Goal: Information Seeking & Learning: Learn about a topic

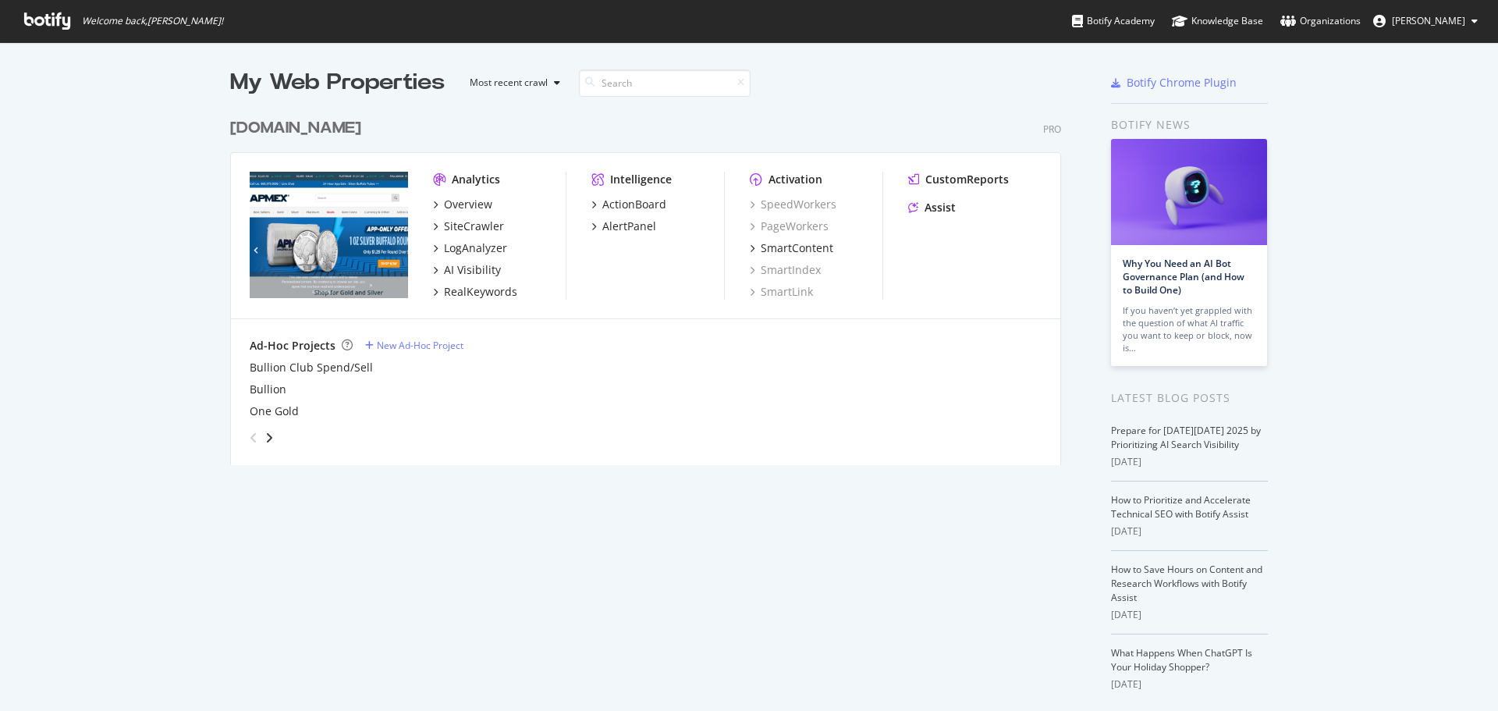
scroll to position [699, 1474]
click at [465, 288] on div "RealKeywords" at bounding box center [480, 292] width 73 height 16
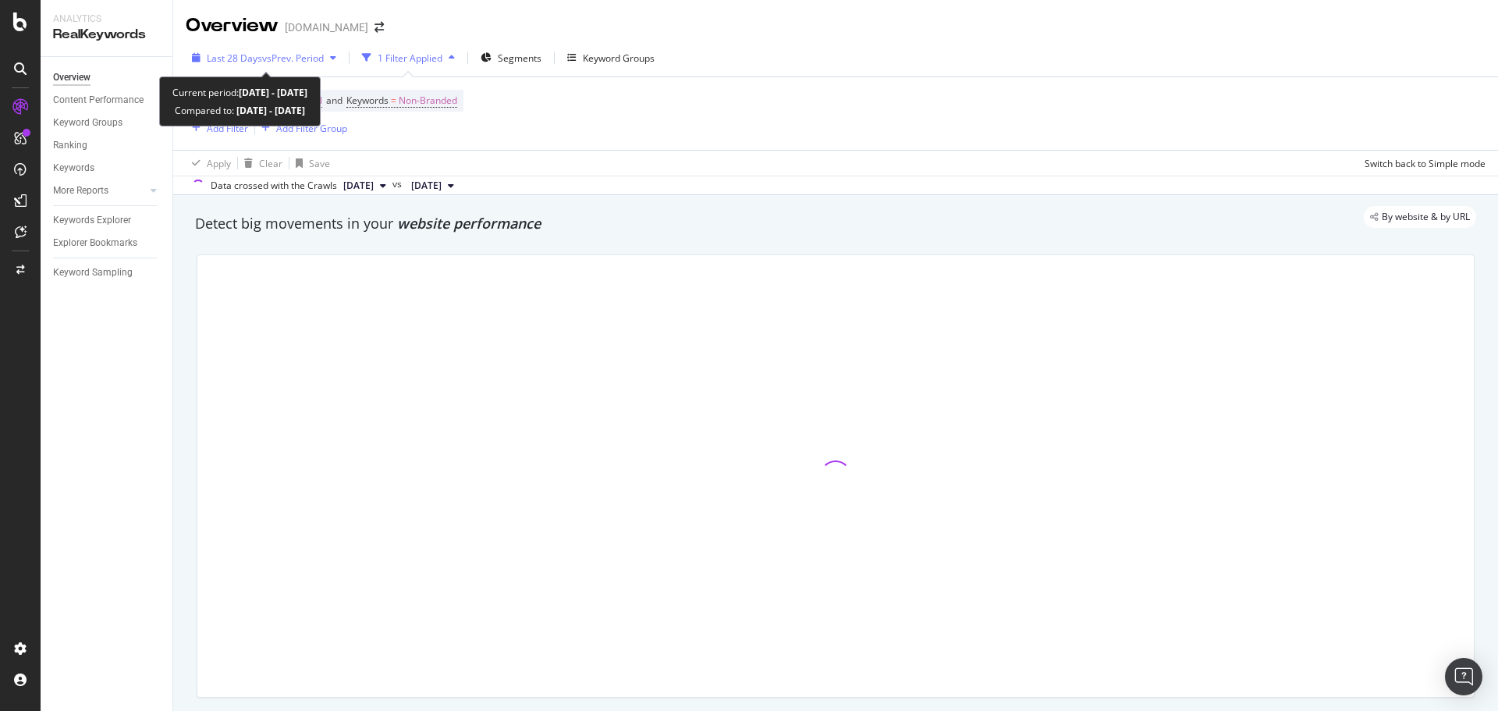
click at [319, 51] on span "vs Prev. Period" at bounding box center [293, 57] width 62 height 13
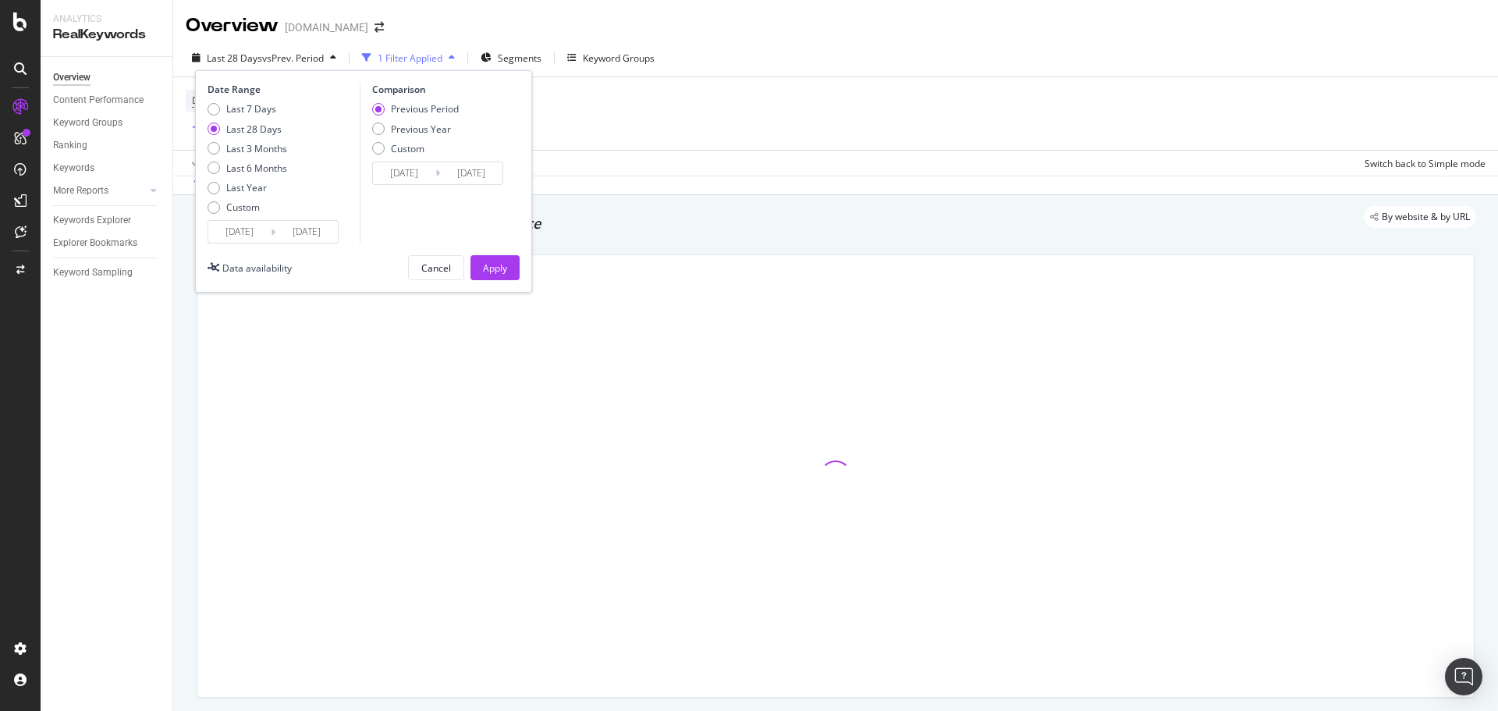
click at [251, 232] on input "[DATE]" at bounding box center [239, 232] width 62 height 22
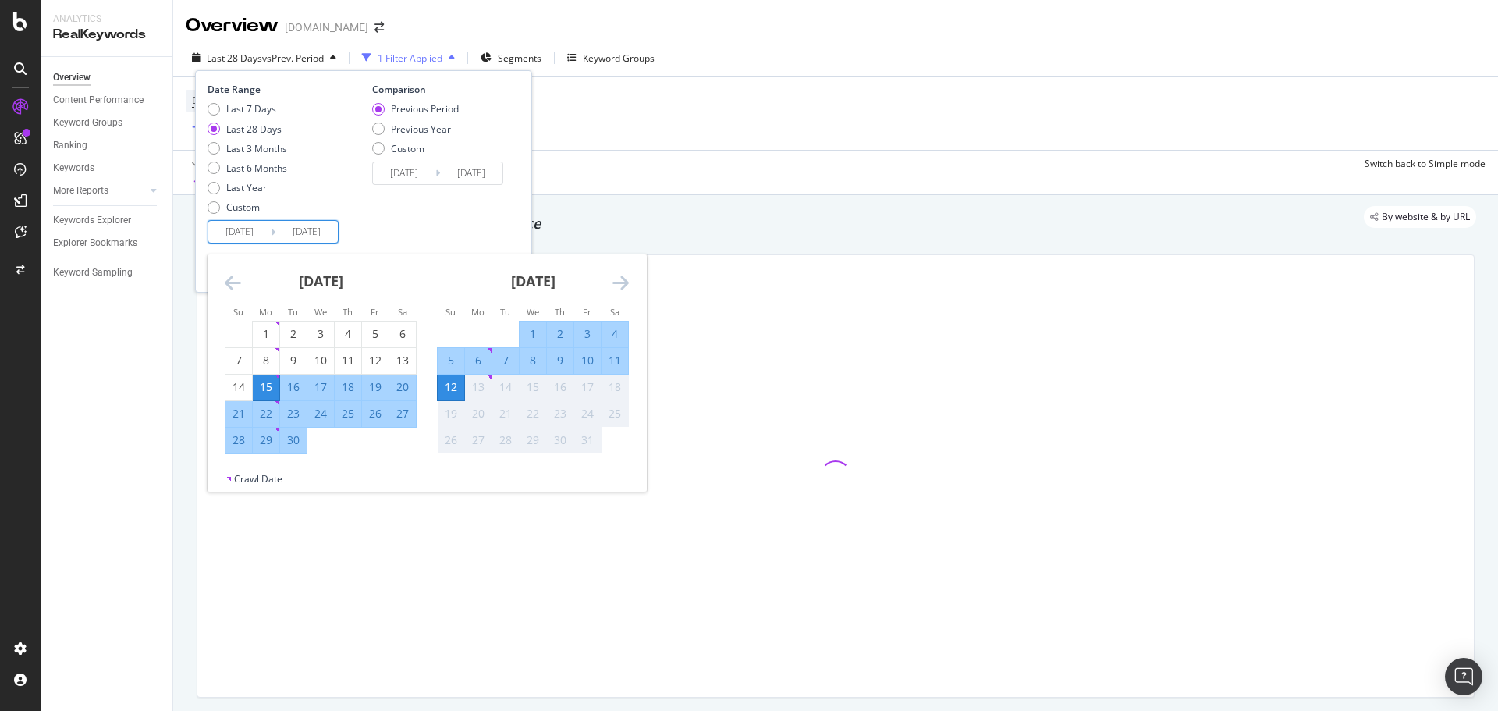
click at [231, 229] on input "[DATE]" at bounding box center [239, 232] width 62 height 22
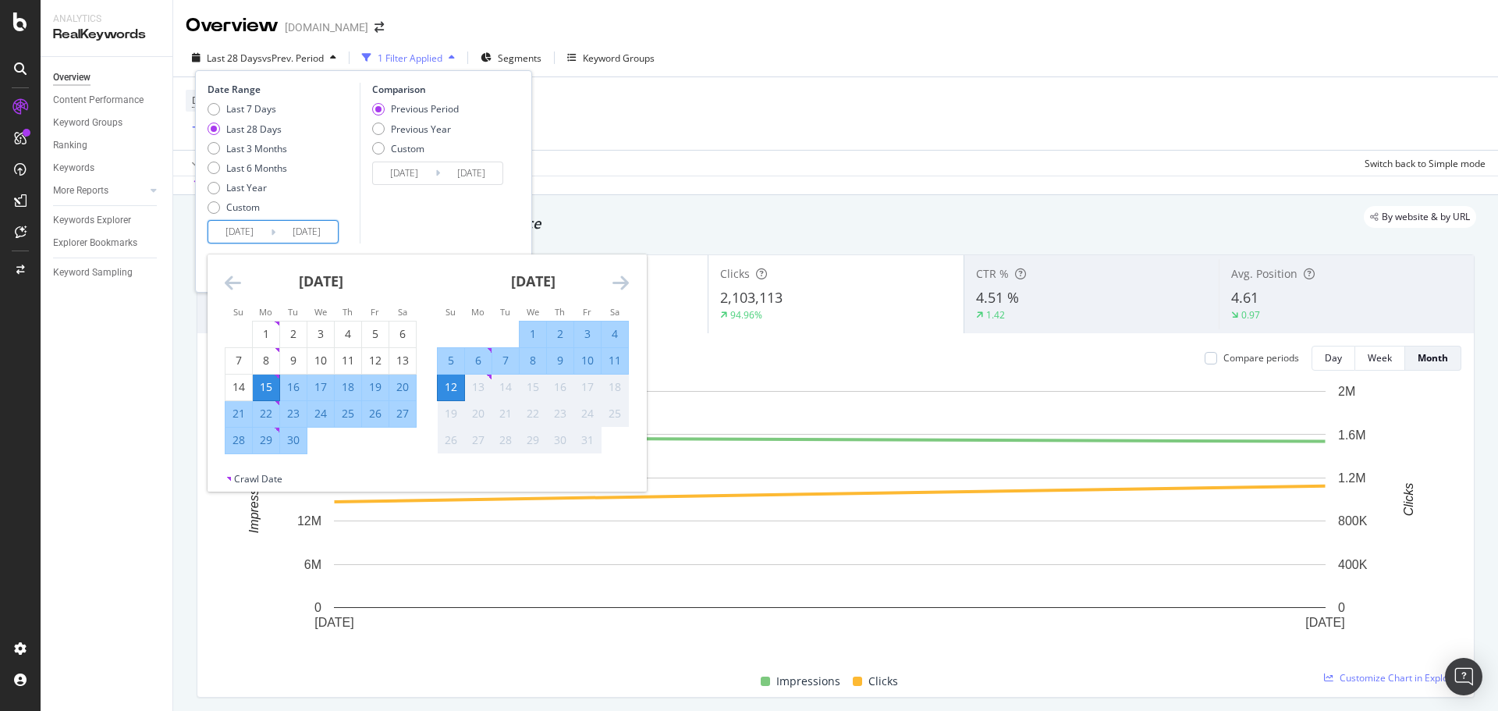
type input "[DATE]"
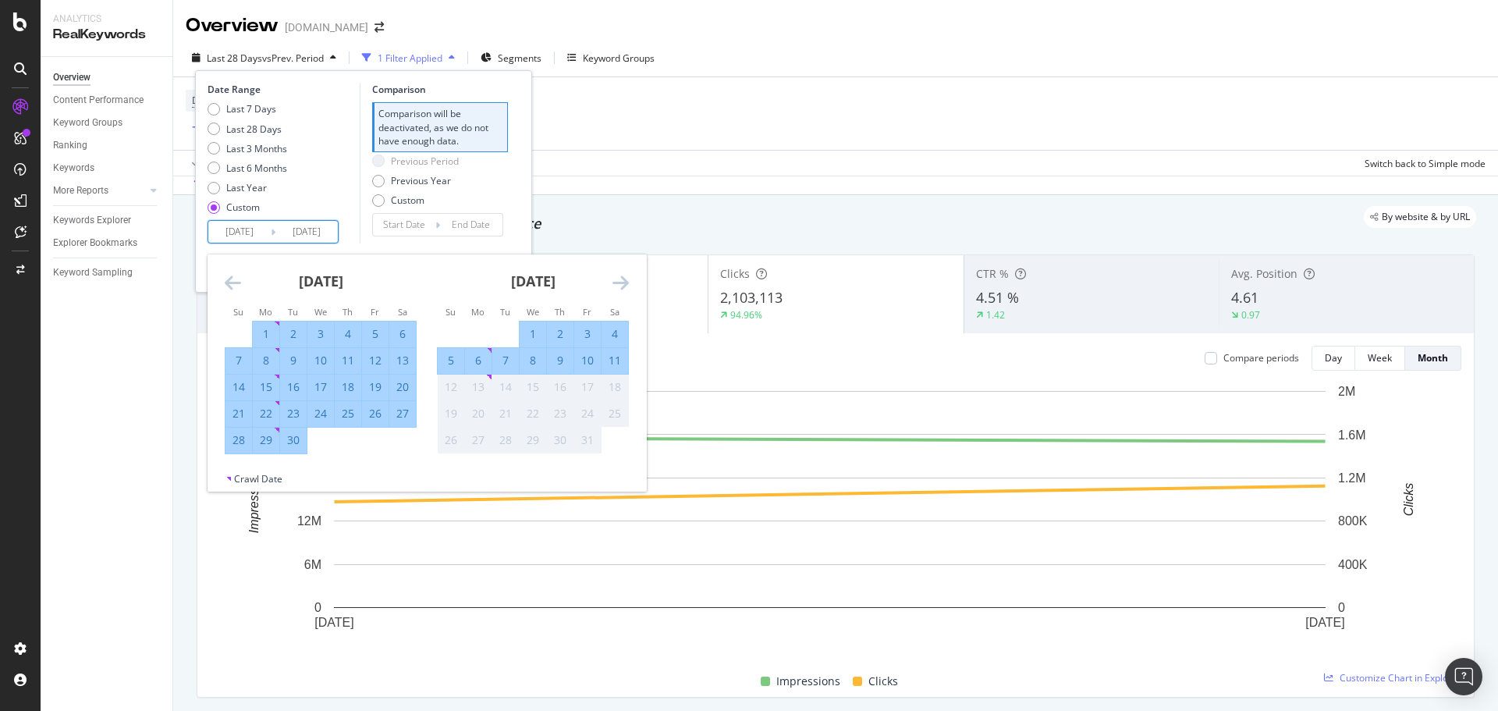
click at [493, 188] on div "Previous Period Previous Year Custom" at bounding box center [440, 183] width 136 height 59
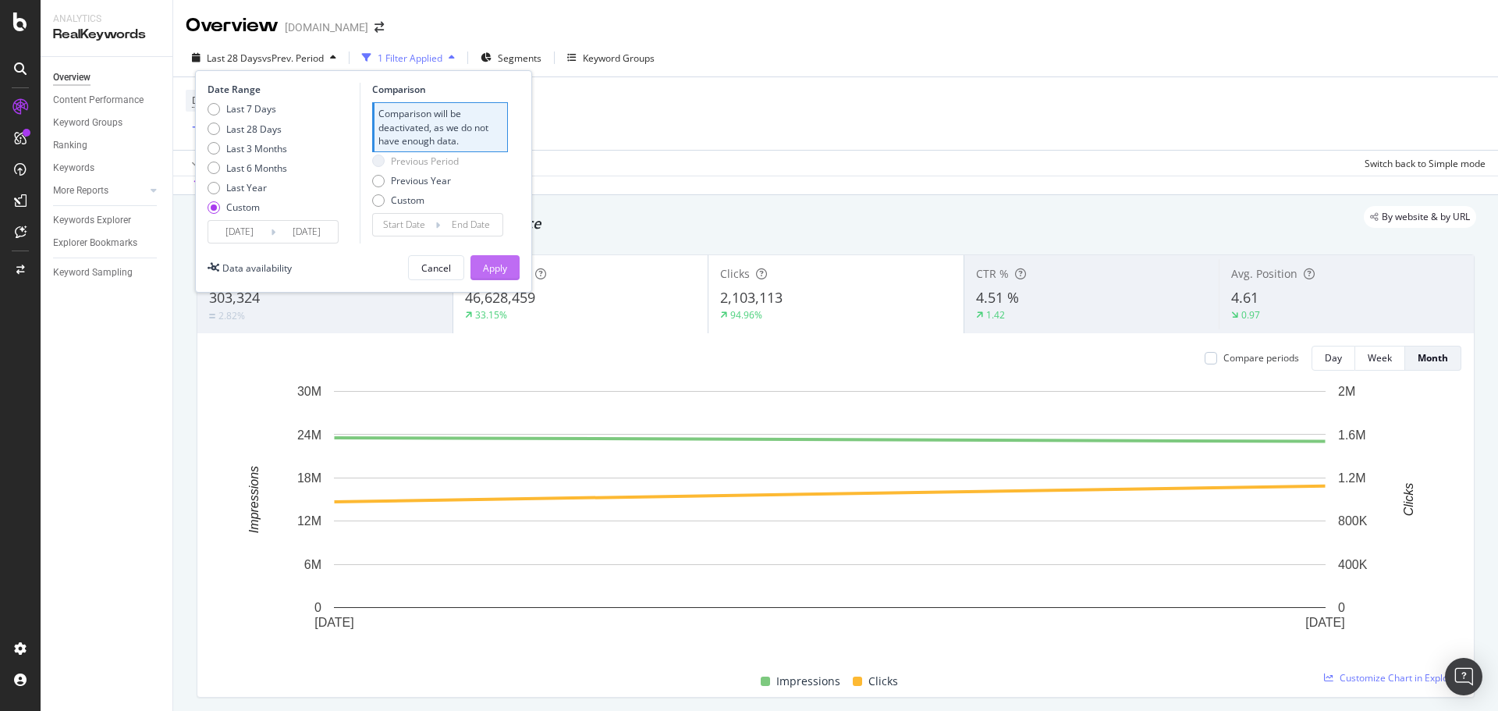
click at [484, 265] on div "Apply" at bounding box center [495, 267] width 24 height 13
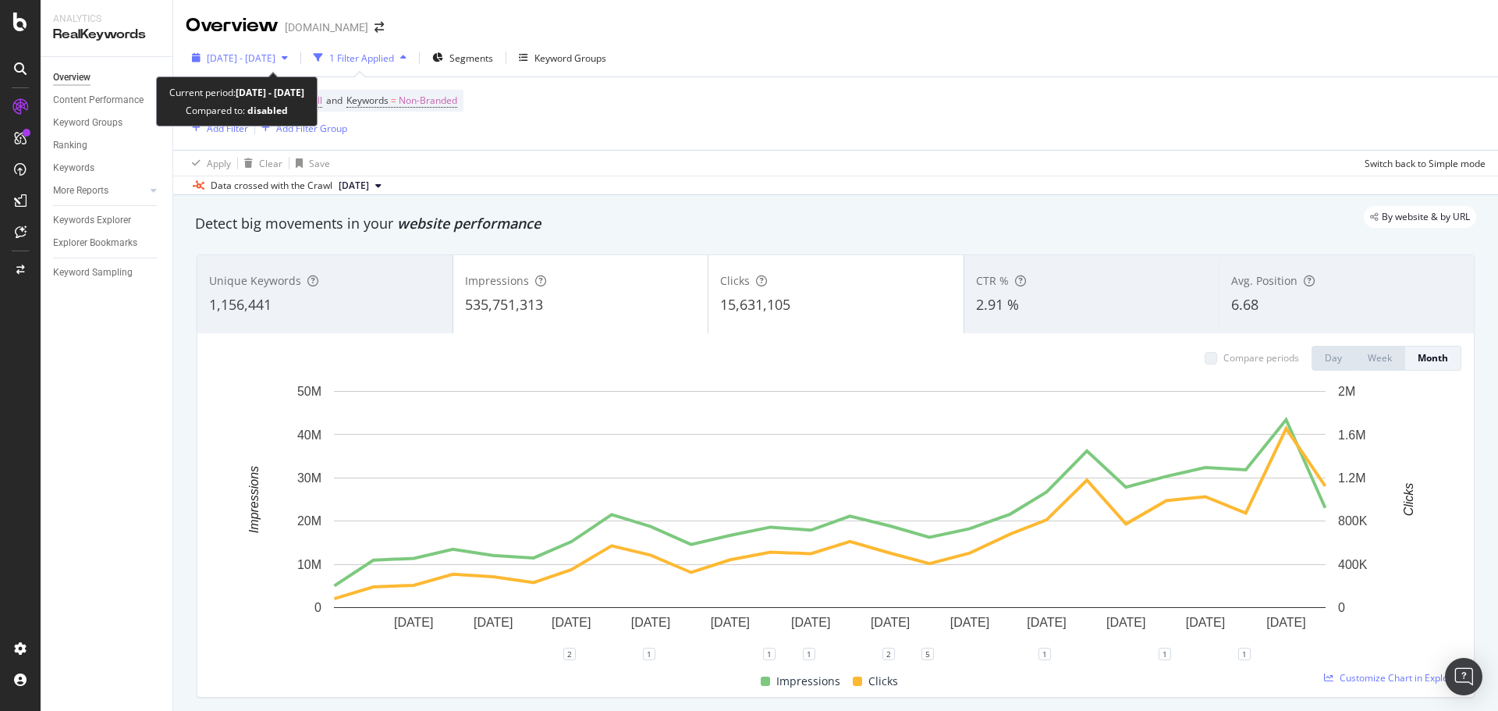
click at [282, 65] on div "[DATE] - [DATE]" at bounding box center [240, 57] width 108 height 23
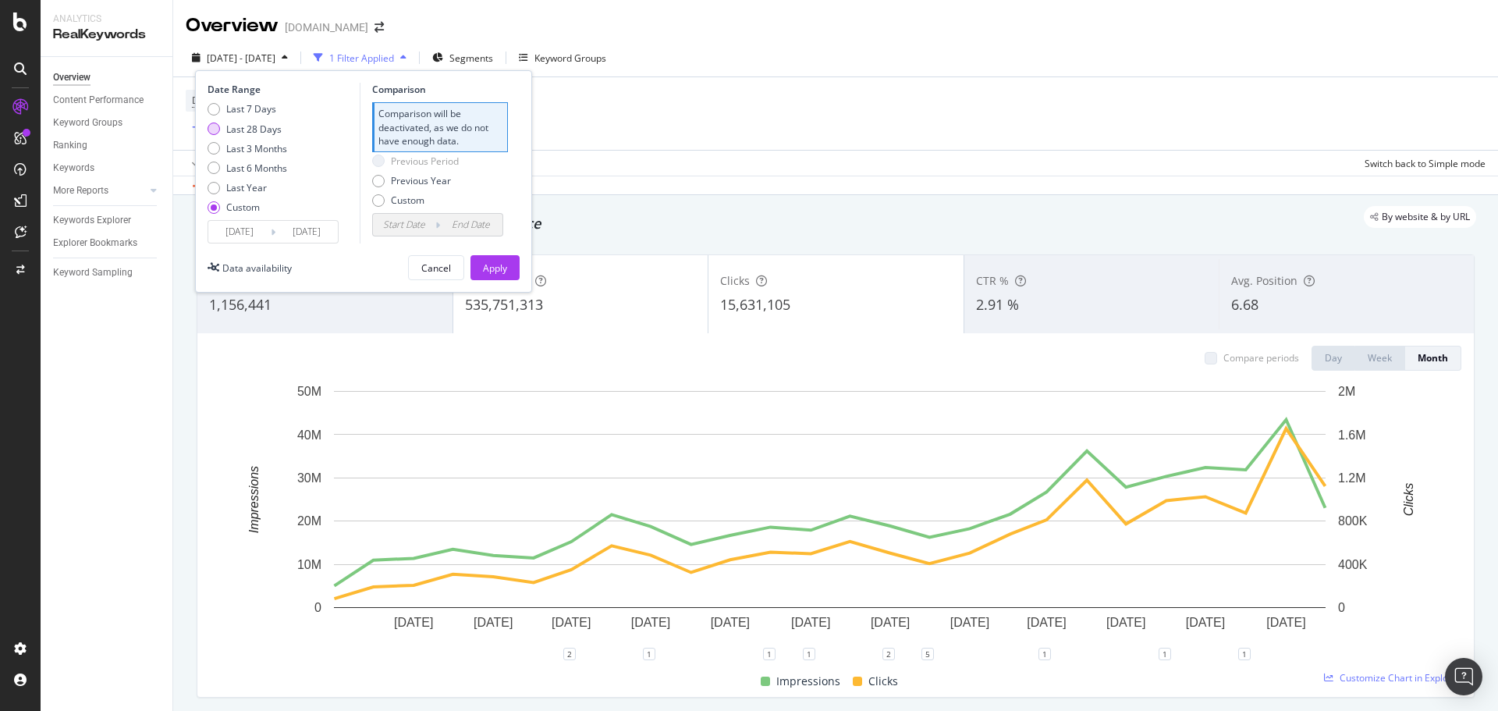
click at [254, 133] on div "Last 28 Days" at bounding box center [253, 128] width 55 height 13
type input "[DATE]"
click at [497, 273] on div "Apply" at bounding box center [495, 267] width 24 height 13
